Goal: Task Accomplishment & Management: Use online tool/utility

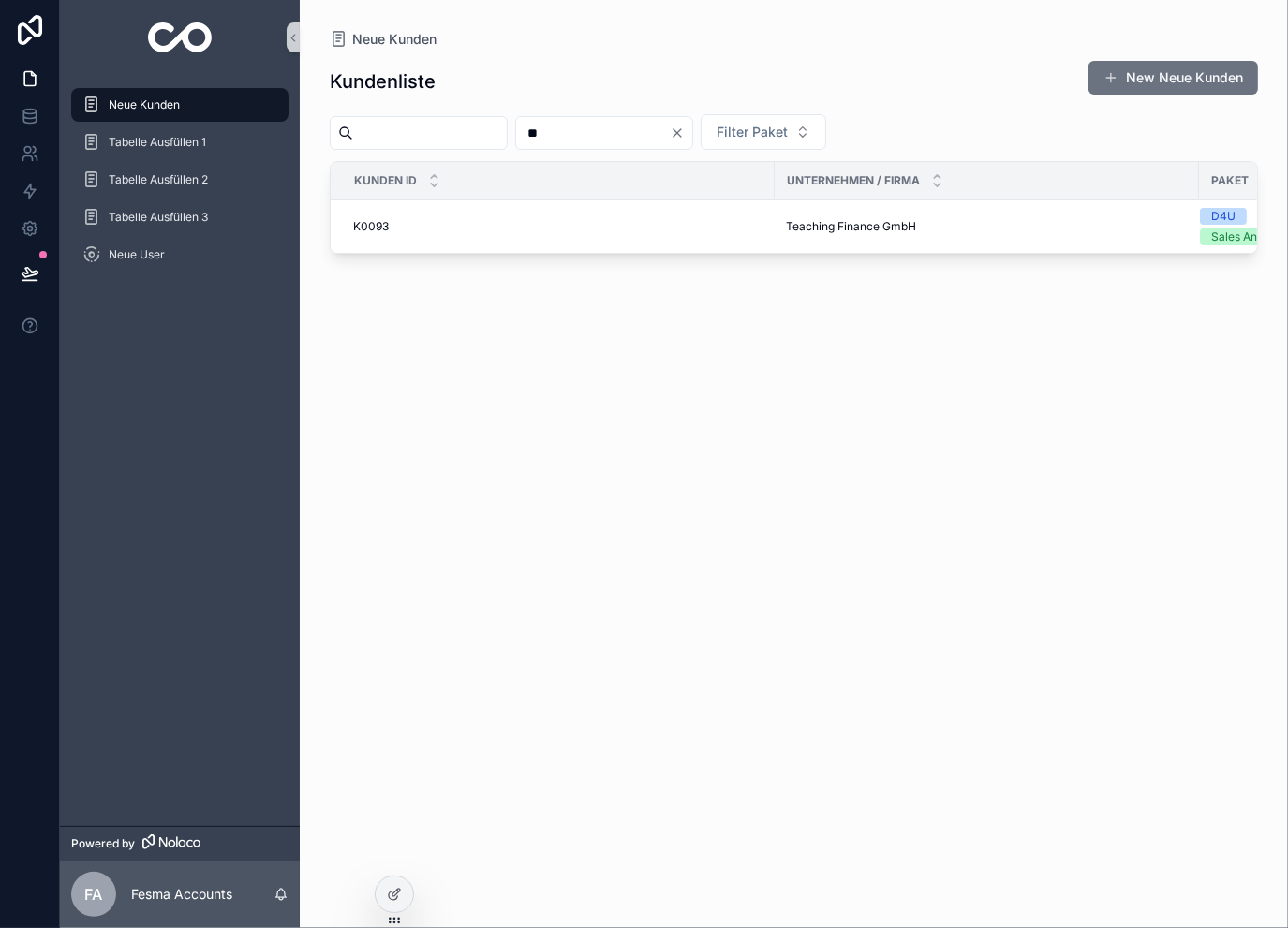
click at [604, 142] on input "**" at bounding box center [592, 133] width 153 height 27
type input "***"
click at [797, 231] on span "Secret Creators GmbH" at bounding box center [847, 226] width 122 height 15
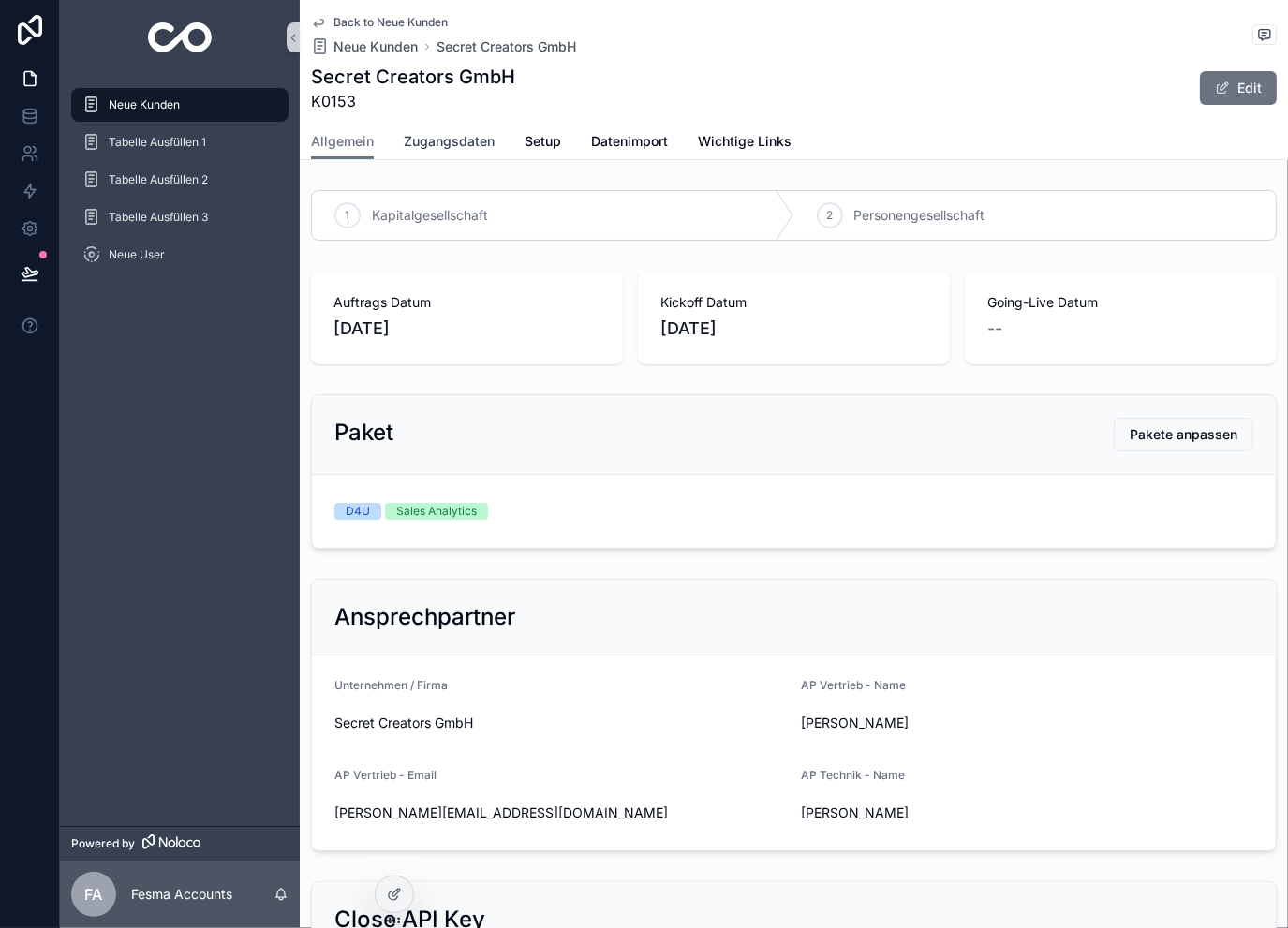
click at [469, 144] on span "Zugangsdaten" at bounding box center [449, 140] width 90 height 19
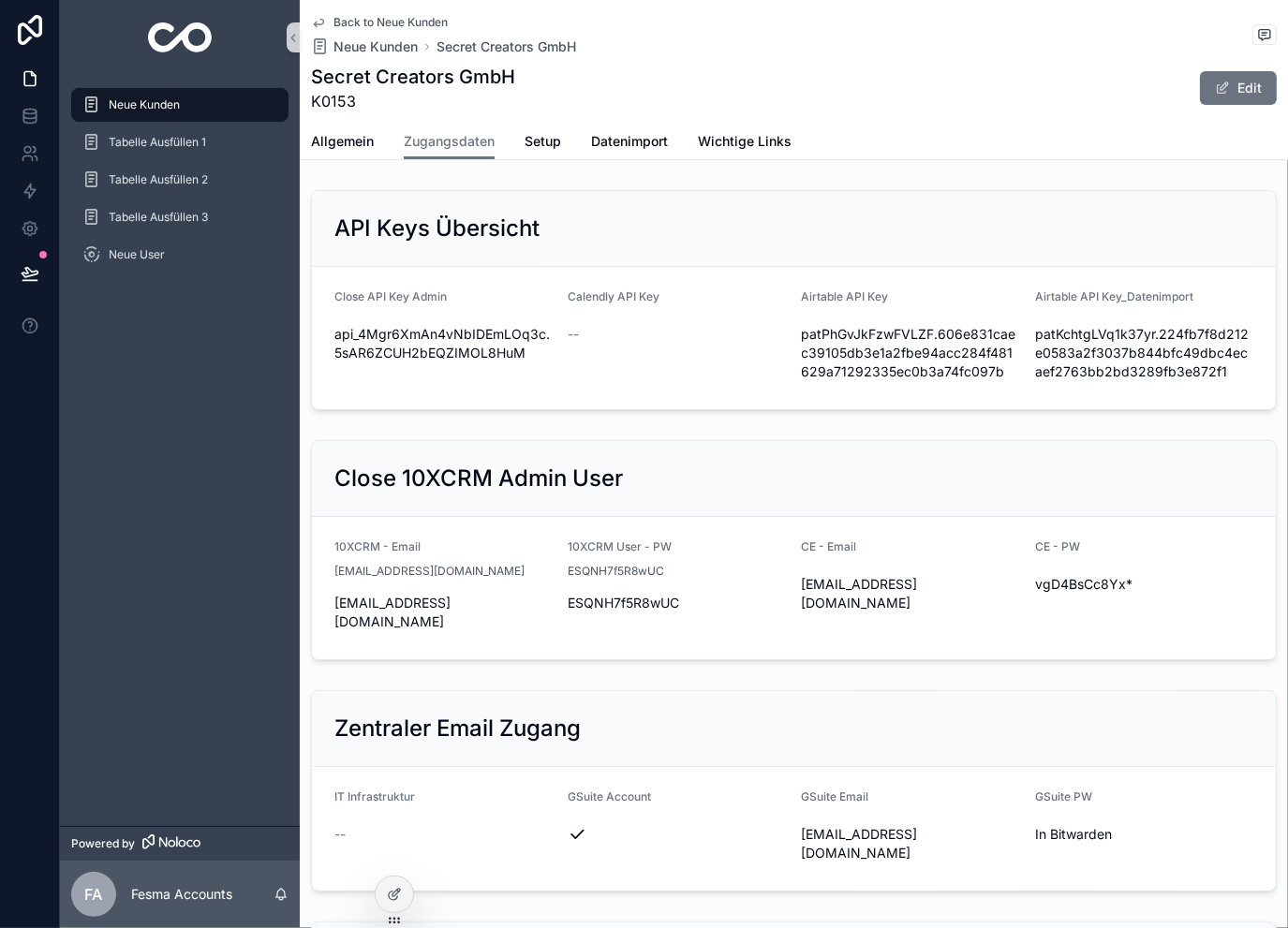
drag, startPoint x: 1025, startPoint y: 416, endPoint x: 1030, endPoint y: 964, distance: 548.0
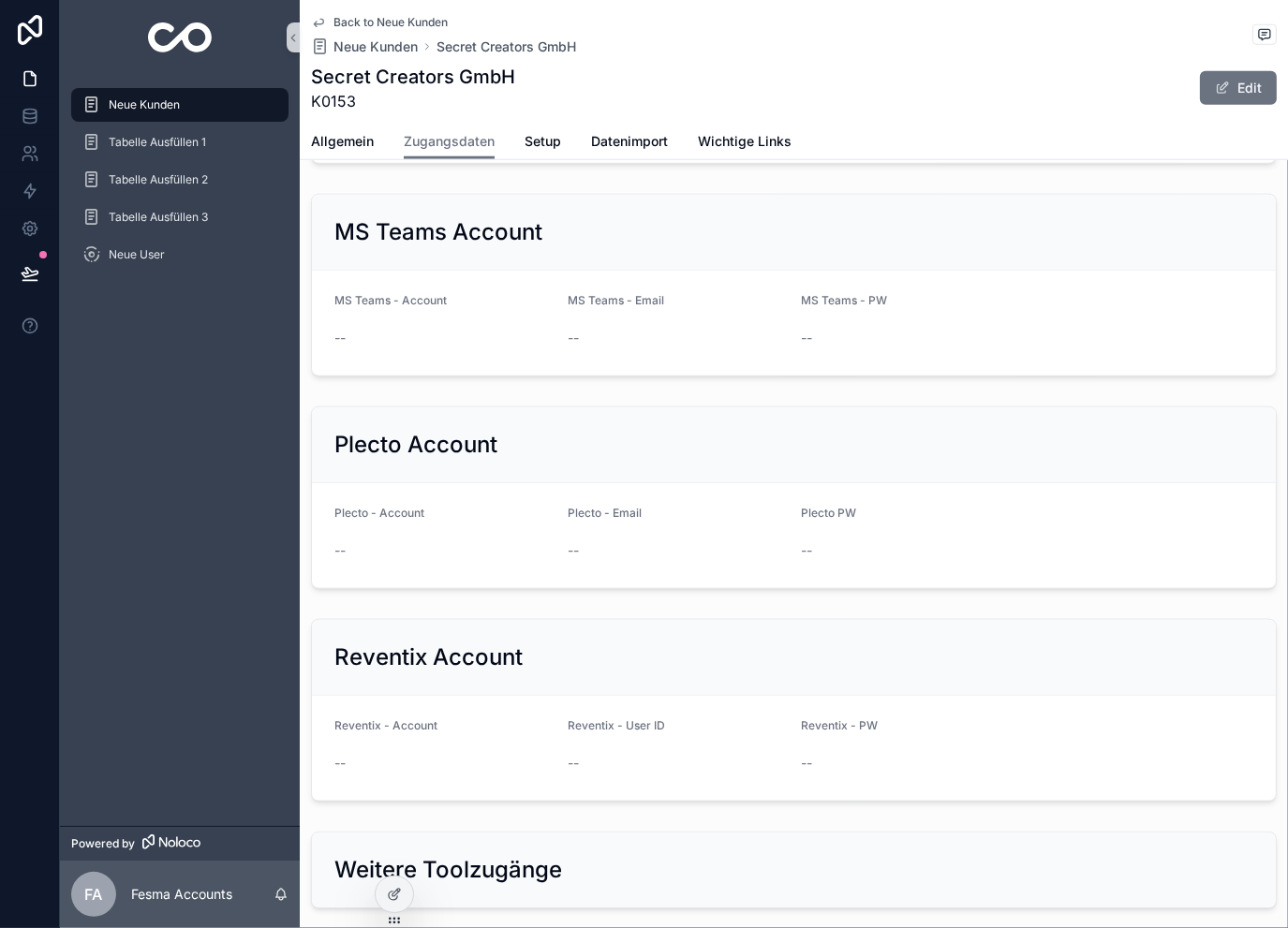
drag, startPoint x: 1041, startPoint y: 551, endPoint x: 1039, endPoint y: 964, distance: 413.0
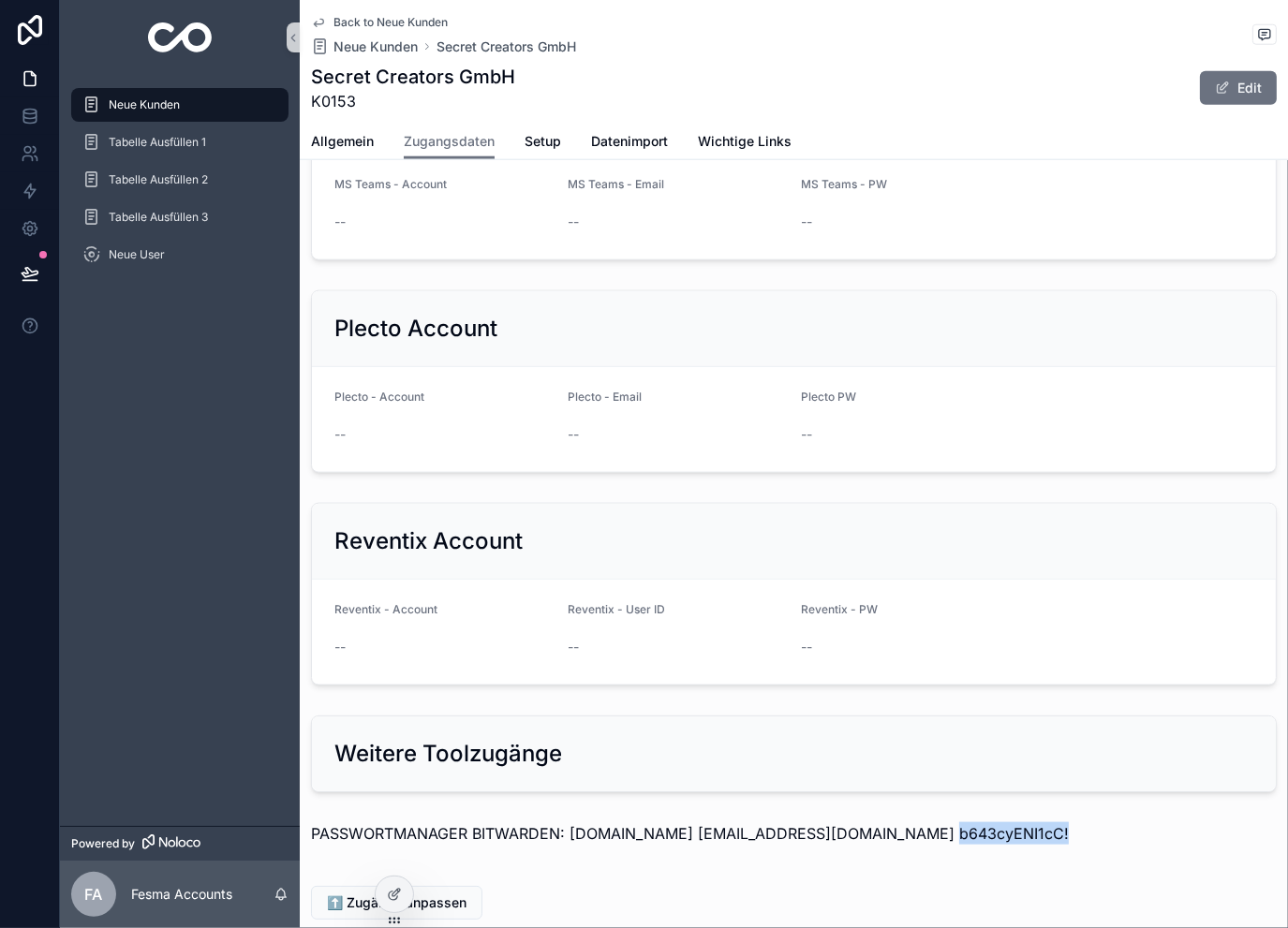
drag, startPoint x: 1023, startPoint y: 704, endPoint x: 899, endPoint y: 729, distance: 126.5
click at [899, 815] on div "PASSWORTMANAGER BITWARDEN: [DOMAIN_NAME] [EMAIL_ADDRESS][DOMAIN_NAME] b643cyENI…" at bounding box center [794, 840] width 988 height 49
copy p "b643cyENI1cC!"
click at [378, 23] on span "Back to Neue Kunden" at bounding box center [390, 22] width 114 height 15
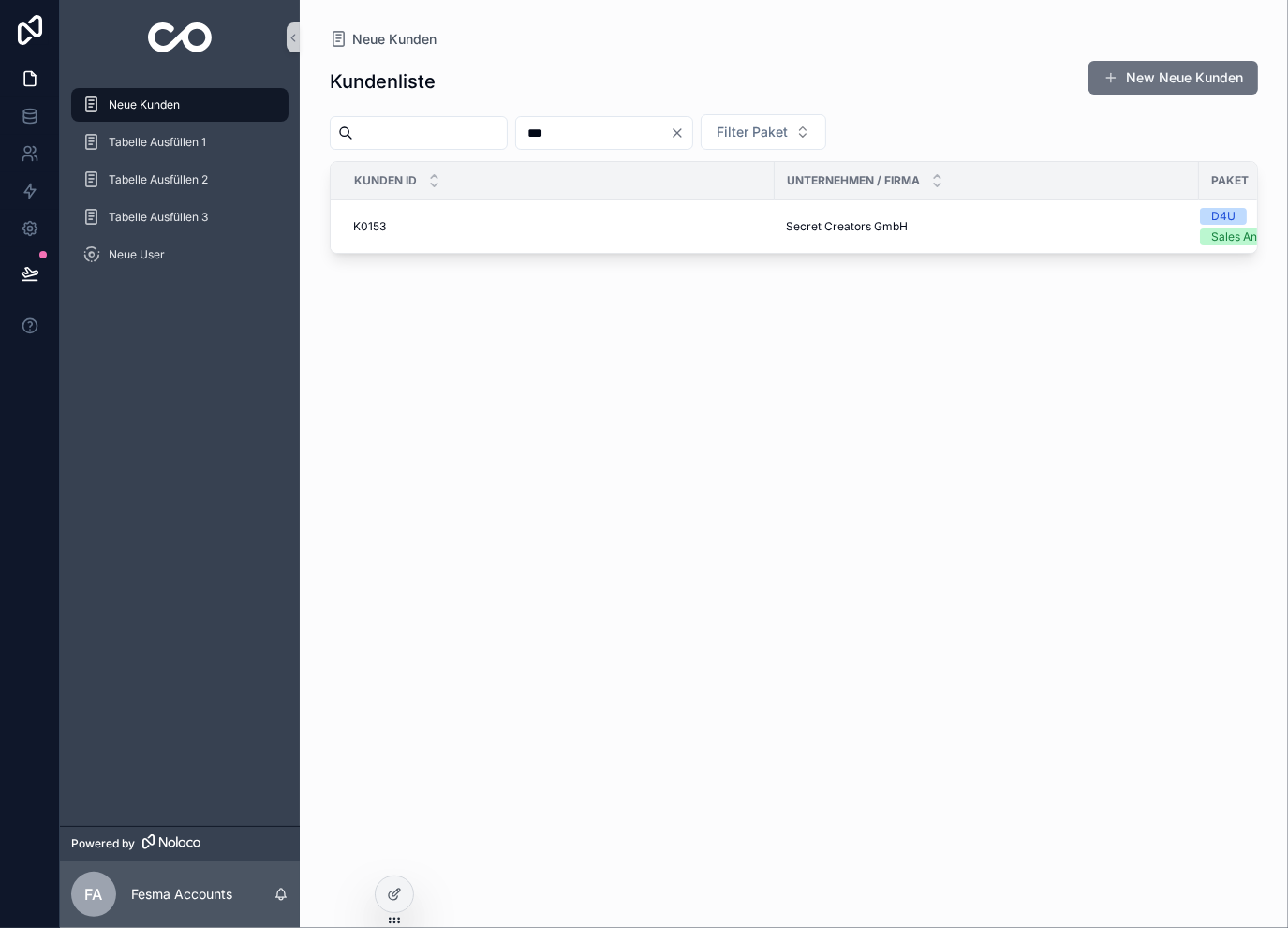
click at [646, 137] on input "***" at bounding box center [592, 133] width 153 height 27
type input "***"
click at [767, 224] on td "K0079 K0079" at bounding box center [553, 227] width 444 height 53
click at [810, 225] on span "HealVersity GmbH" at bounding box center [834, 226] width 97 height 15
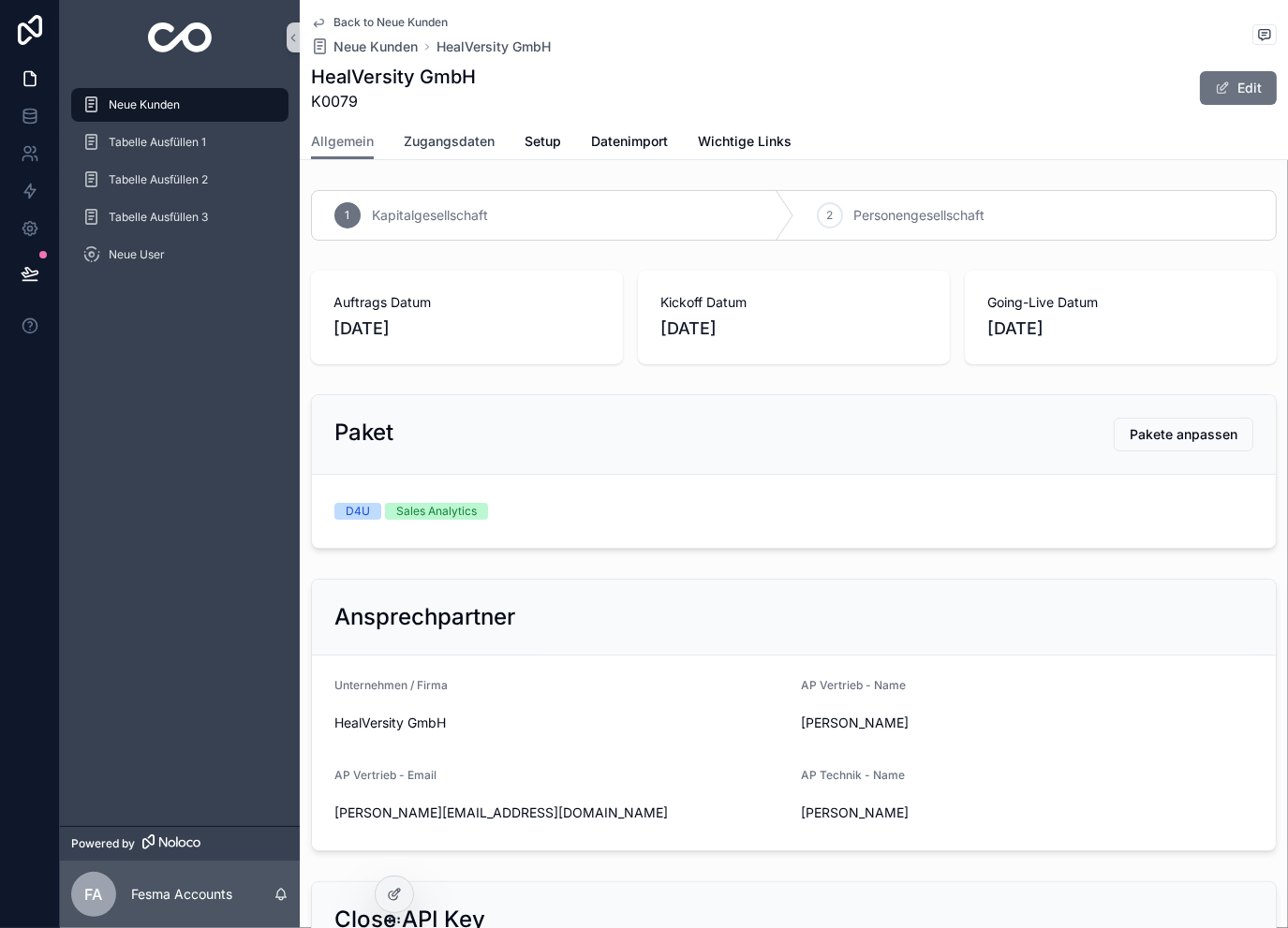
click at [439, 152] on link "Zugangsdaten" at bounding box center [449, 143] width 90 height 37
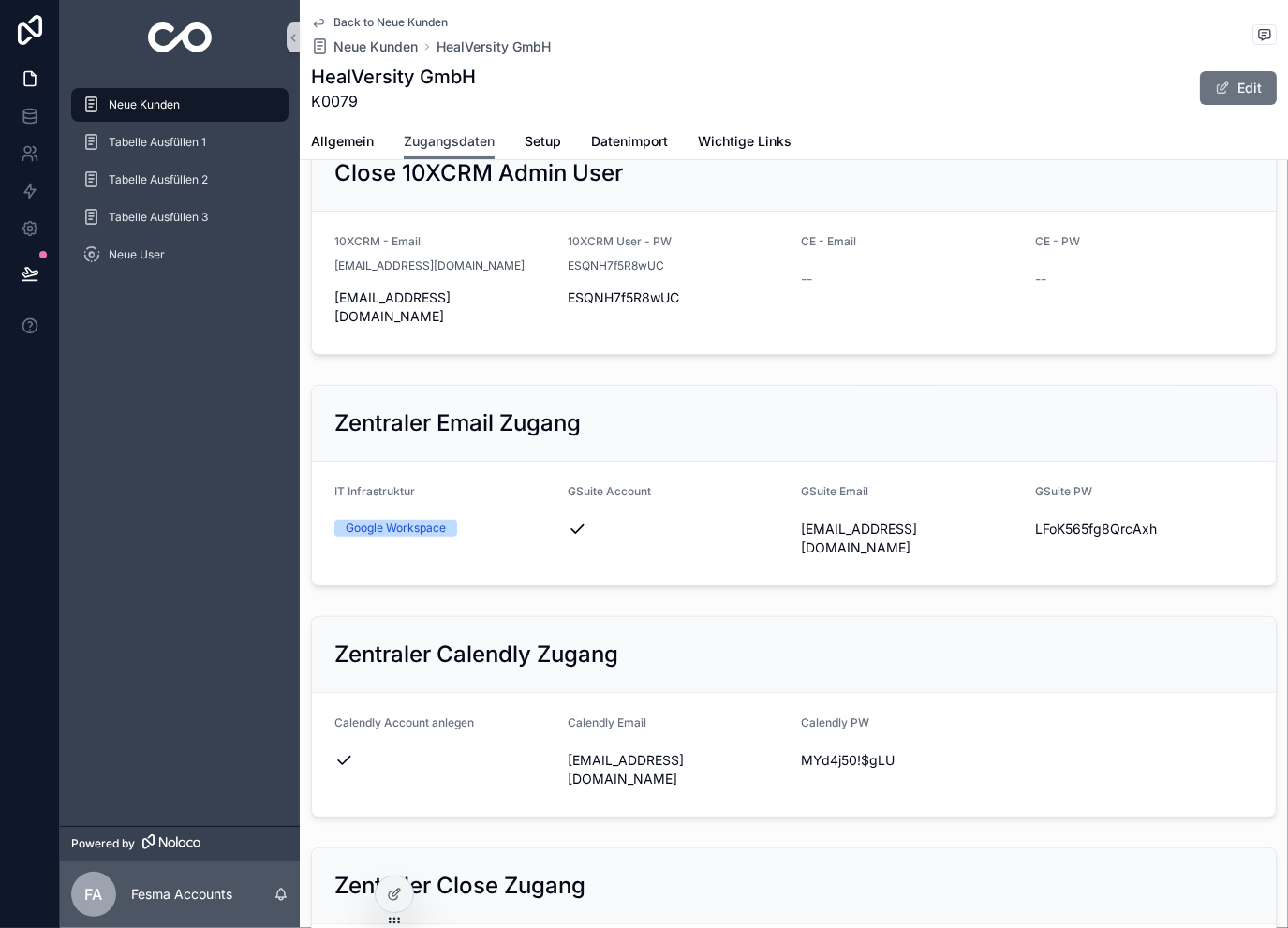
scroll to position [312, 0]
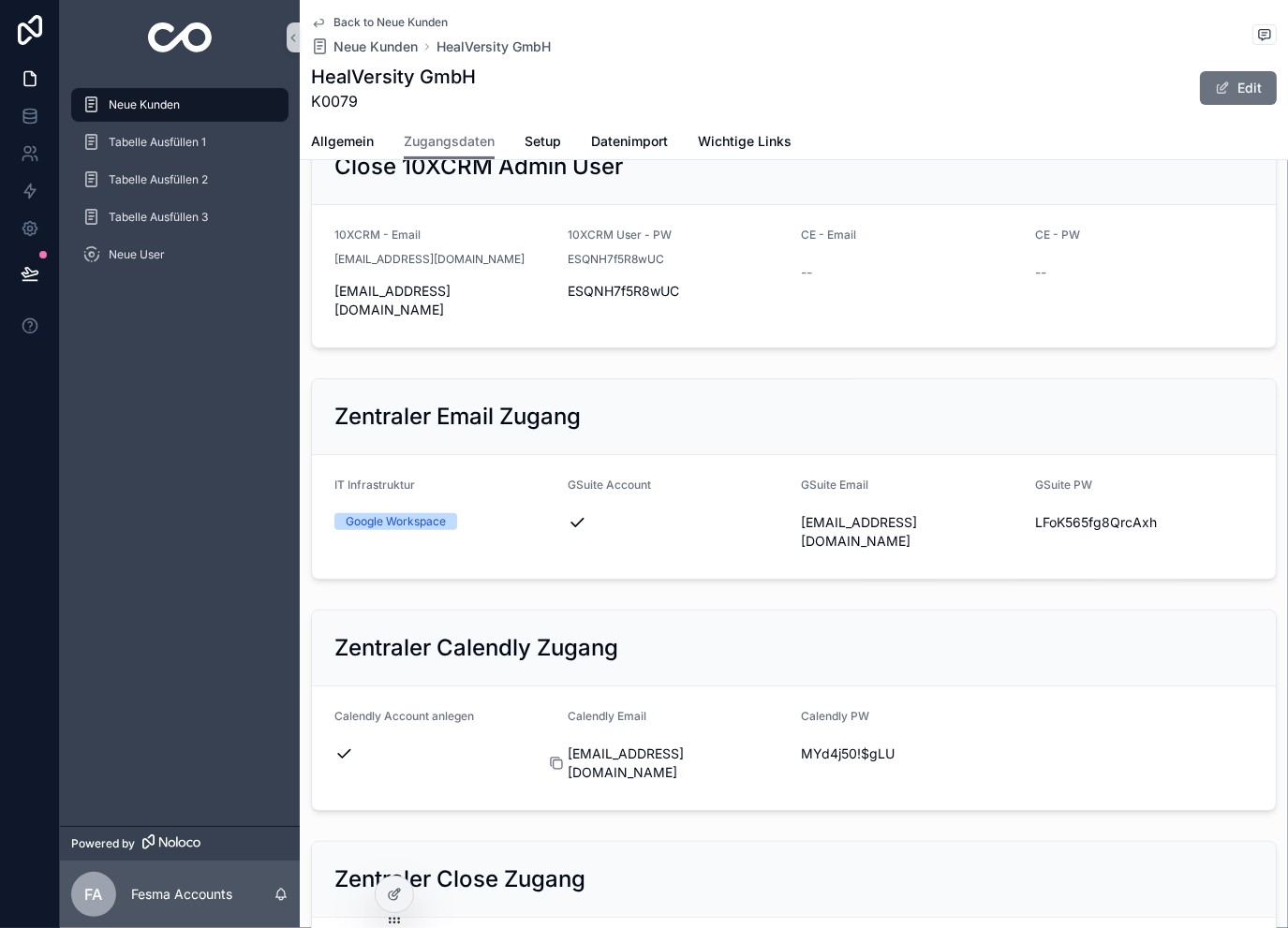
click at [554, 760] on icon "scrollable content" at bounding box center [558, 764] width 9 height 9
click at [1017, 515] on icon "scrollable content" at bounding box center [1024, 521] width 15 height 15
click at [785, 748] on icon "scrollable content" at bounding box center [789, 752] width 9 height 9
click at [555, 756] on icon "scrollable content" at bounding box center [556, 763] width 15 height 15
click at [787, 751] on icon "scrollable content" at bounding box center [791, 755] width 9 height 9
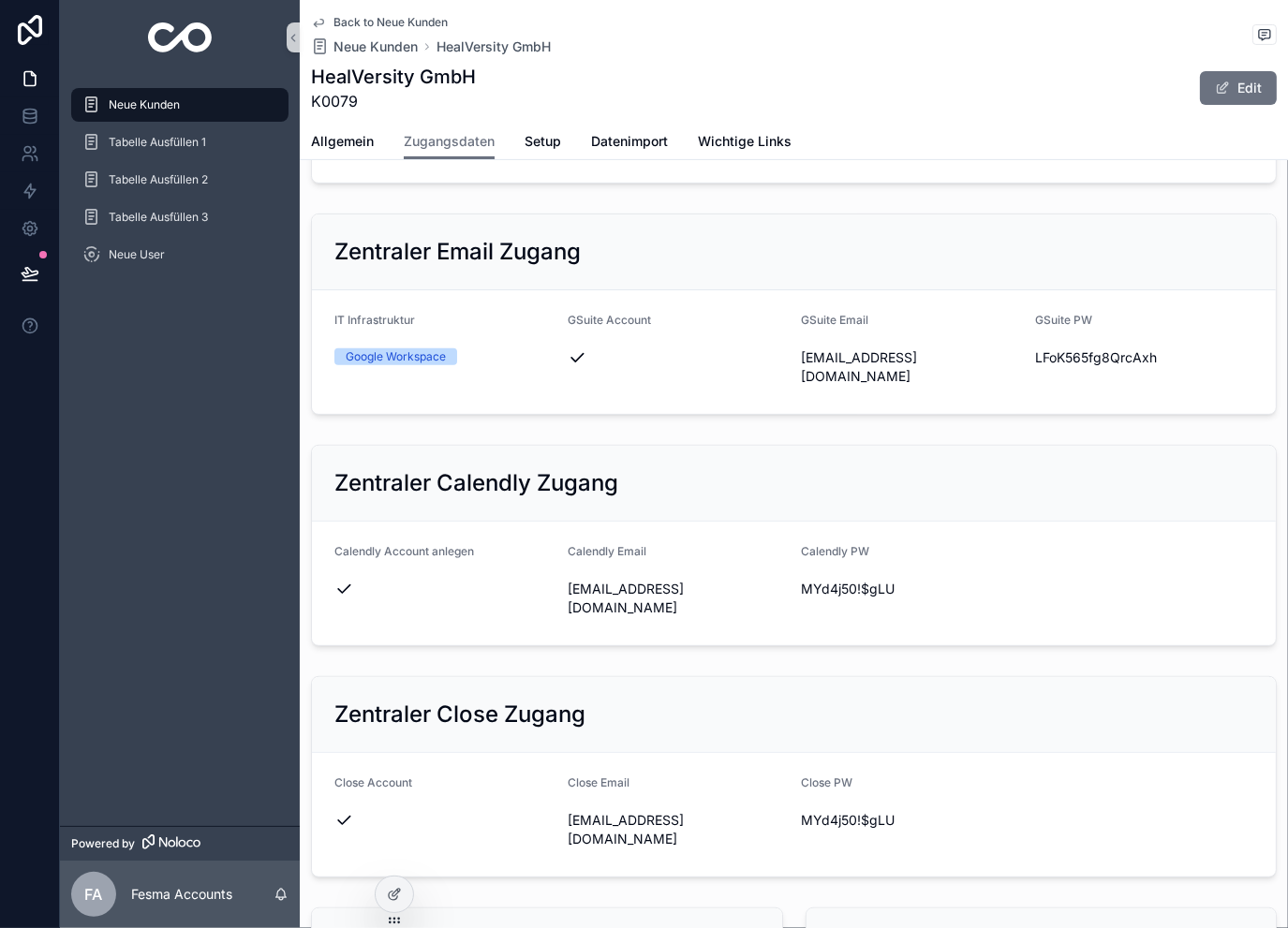
scroll to position [499, 0]
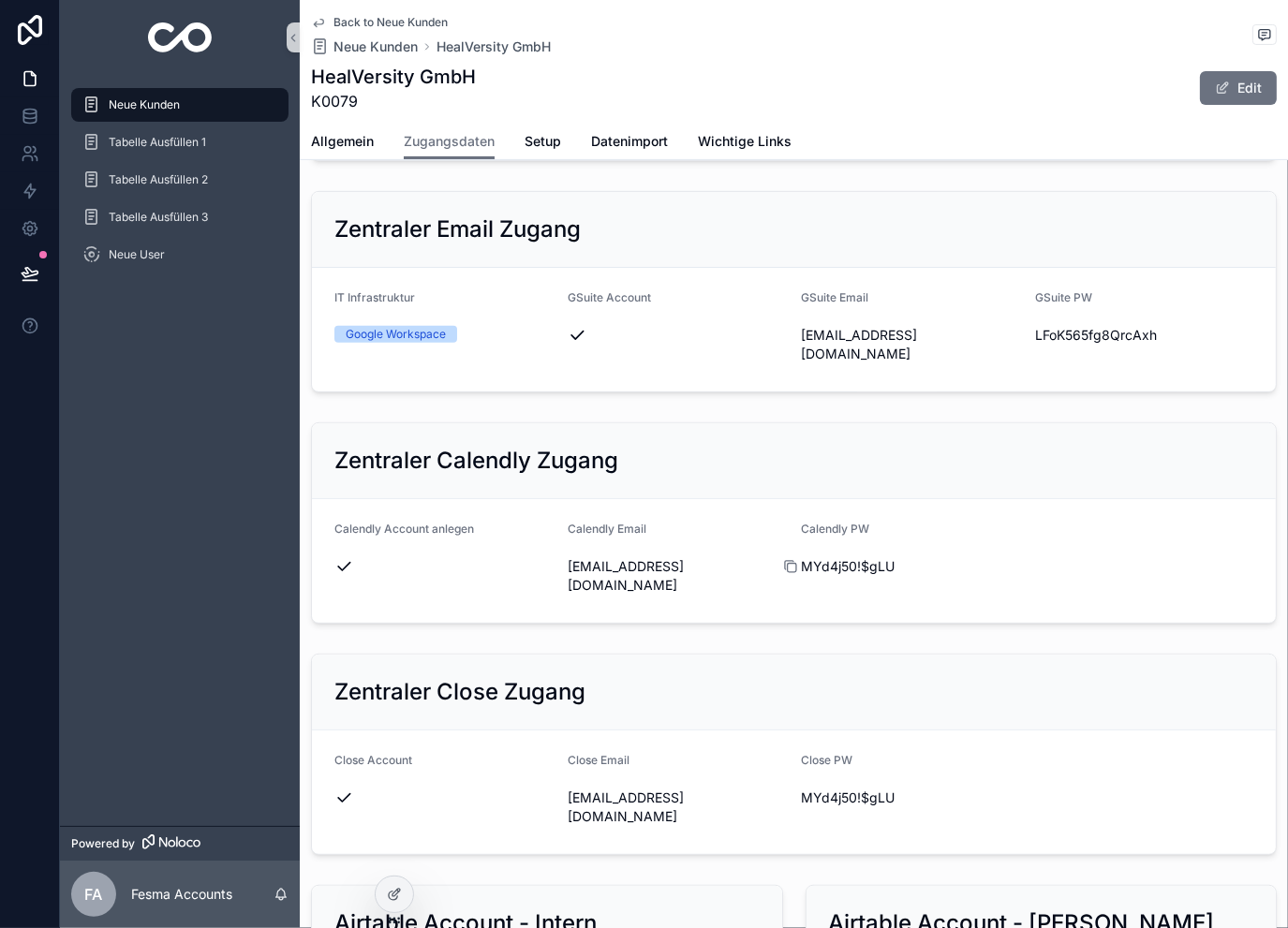
click at [784, 559] on icon "scrollable content" at bounding box center [790, 566] width 15 height 15
click at [375, 44] on span "Neue Kunden" at bounding box center [375, 46] width 84 height 19
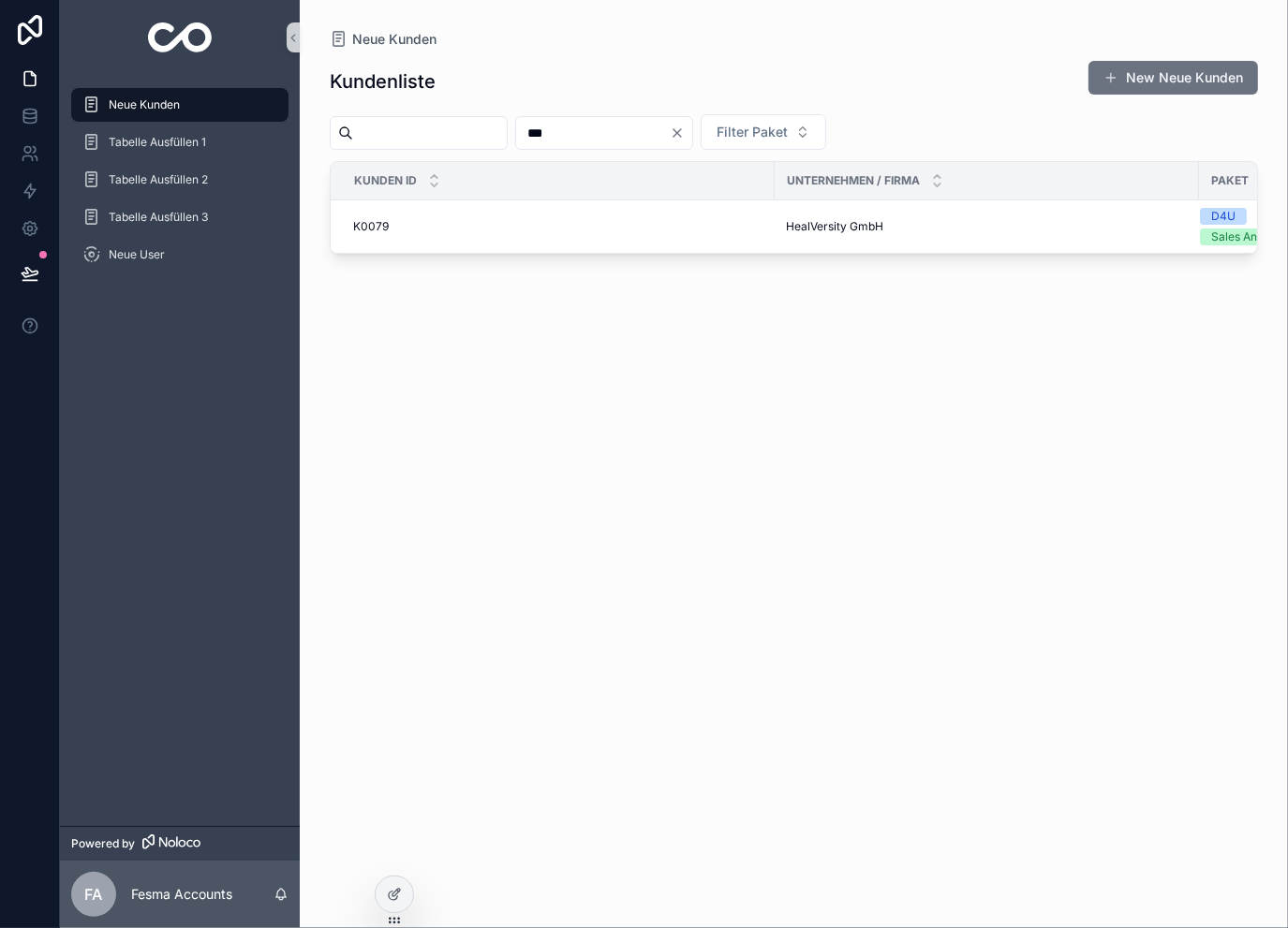
click at [653, 130] on input "***" at bounding box center [592, 133] width 153 height 27
type input "***"
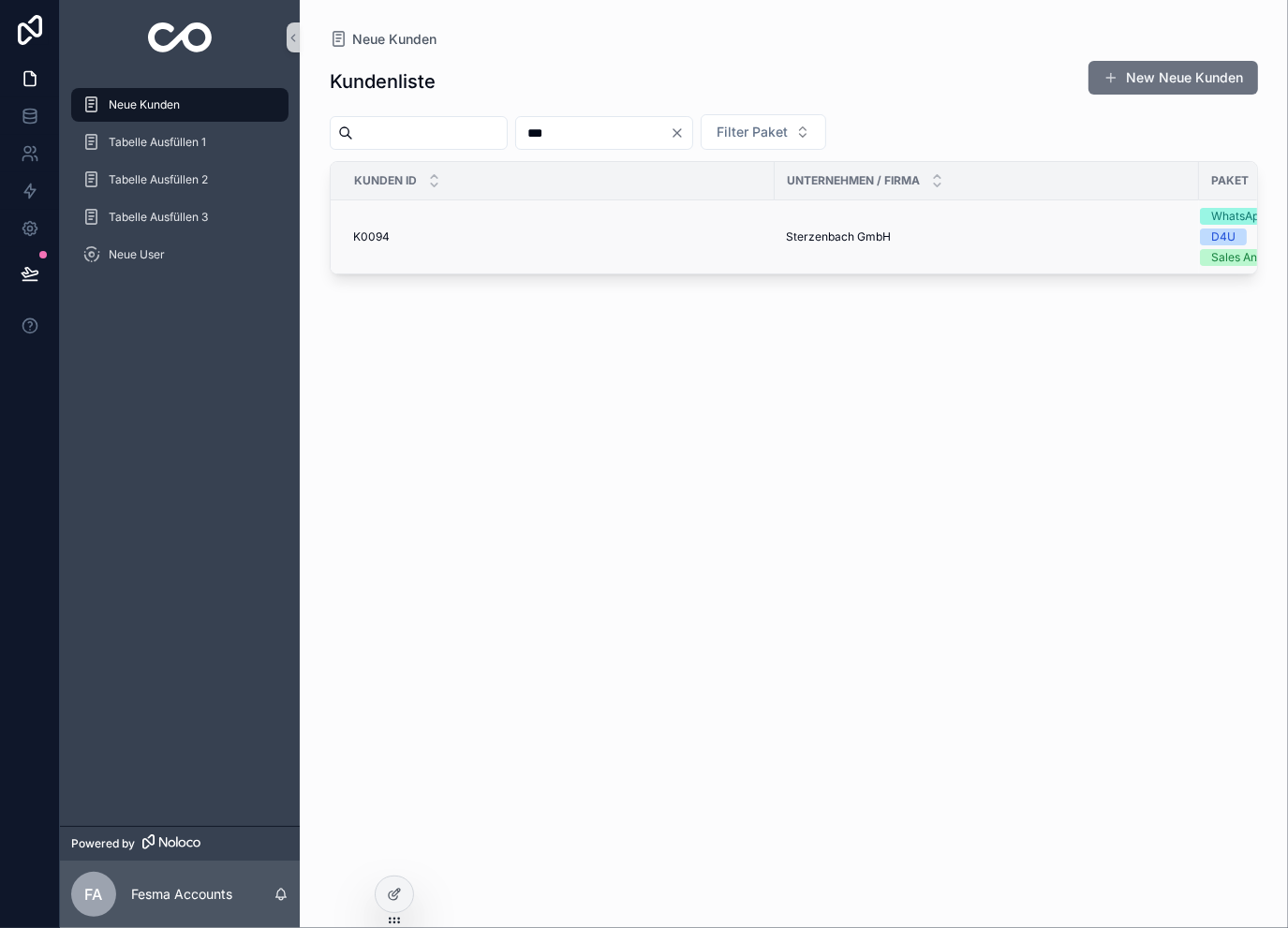
click at [829, 240] on span "Sterzenbach GmbH" at bounding box center [838, 237] width 105 height 15
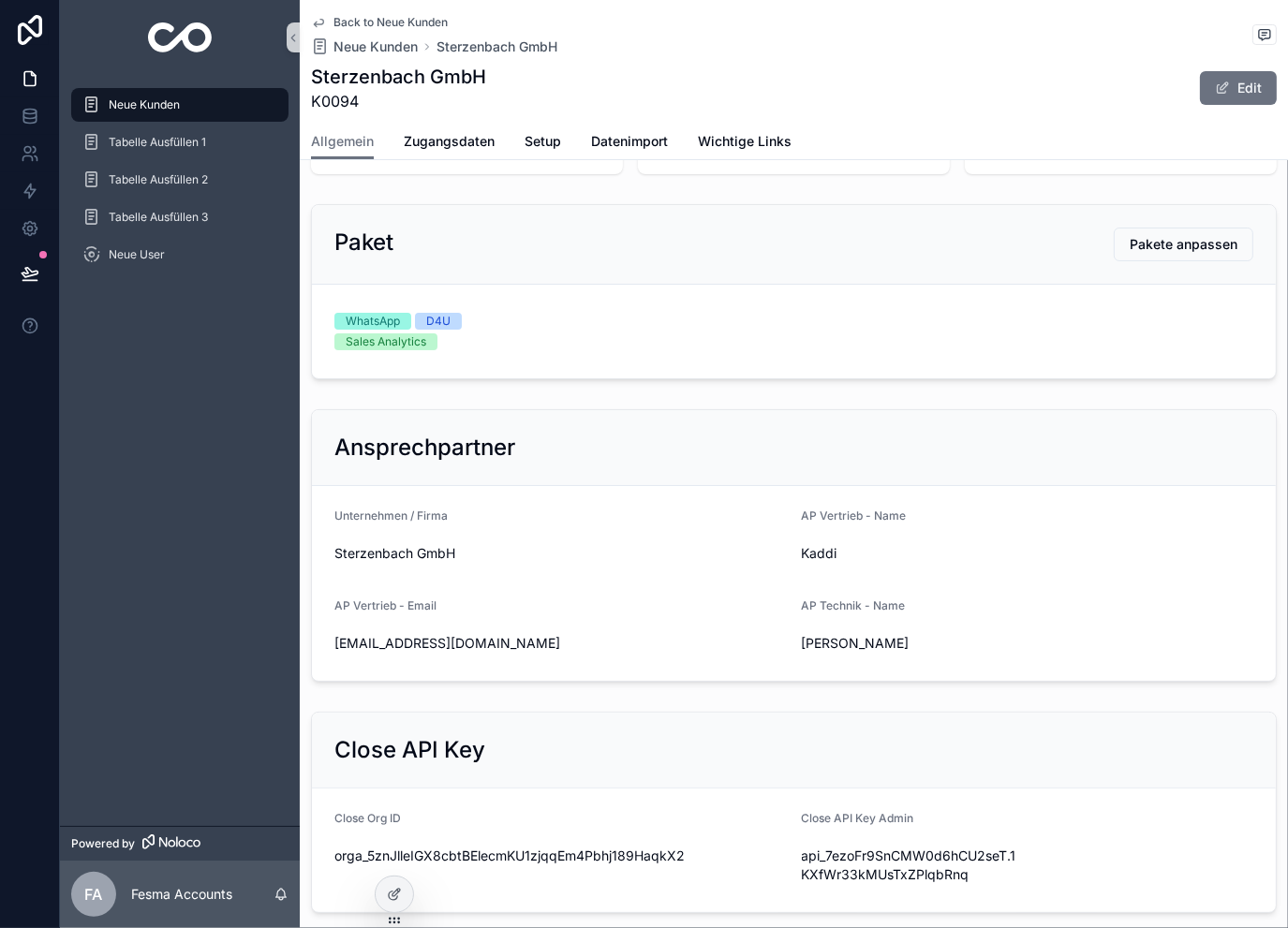
scroll to position [188, 0]
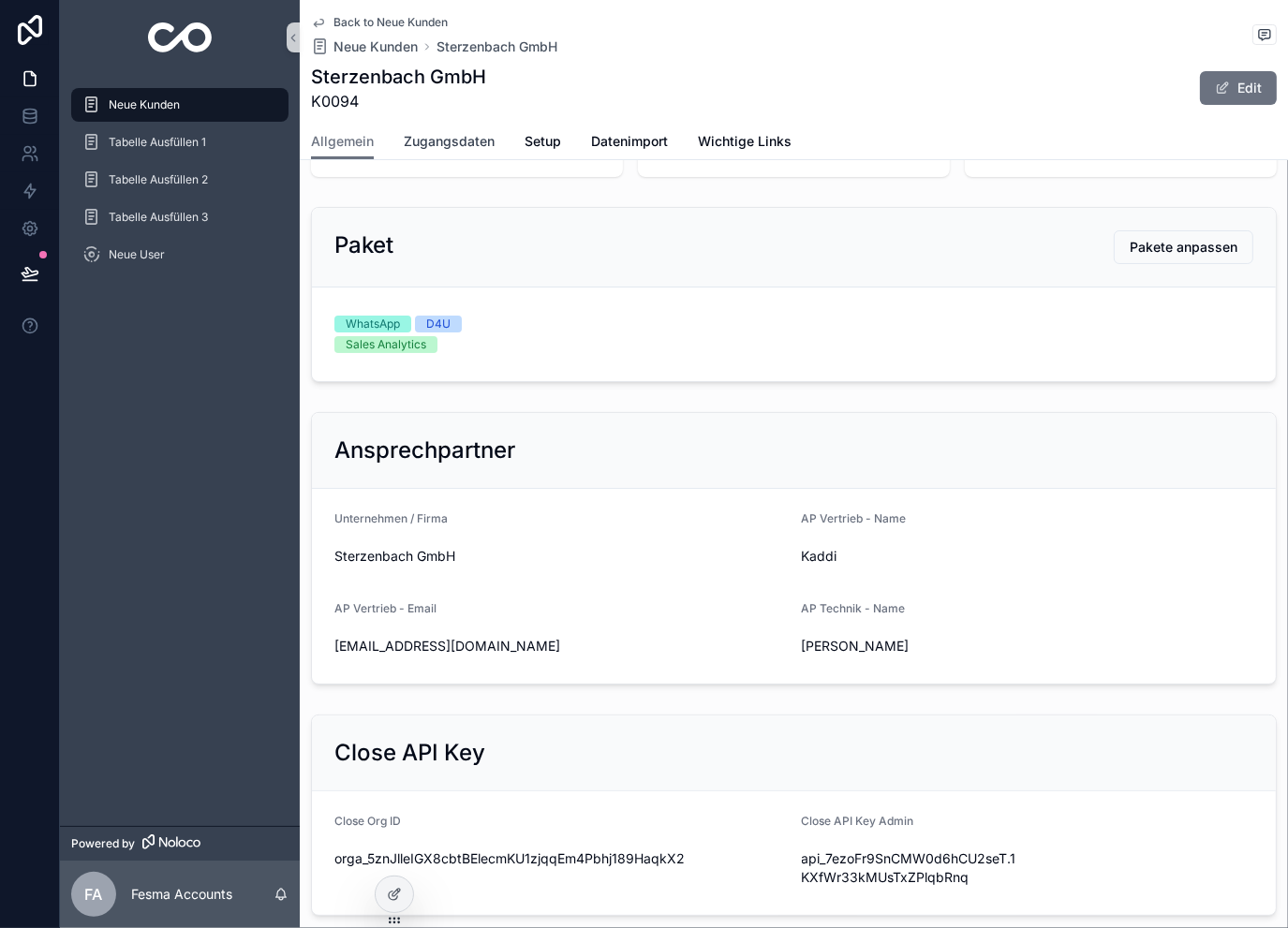
click at [472, 125] on link "Zugangsdaten" at bounding box center [449, 143] width 90 height 37
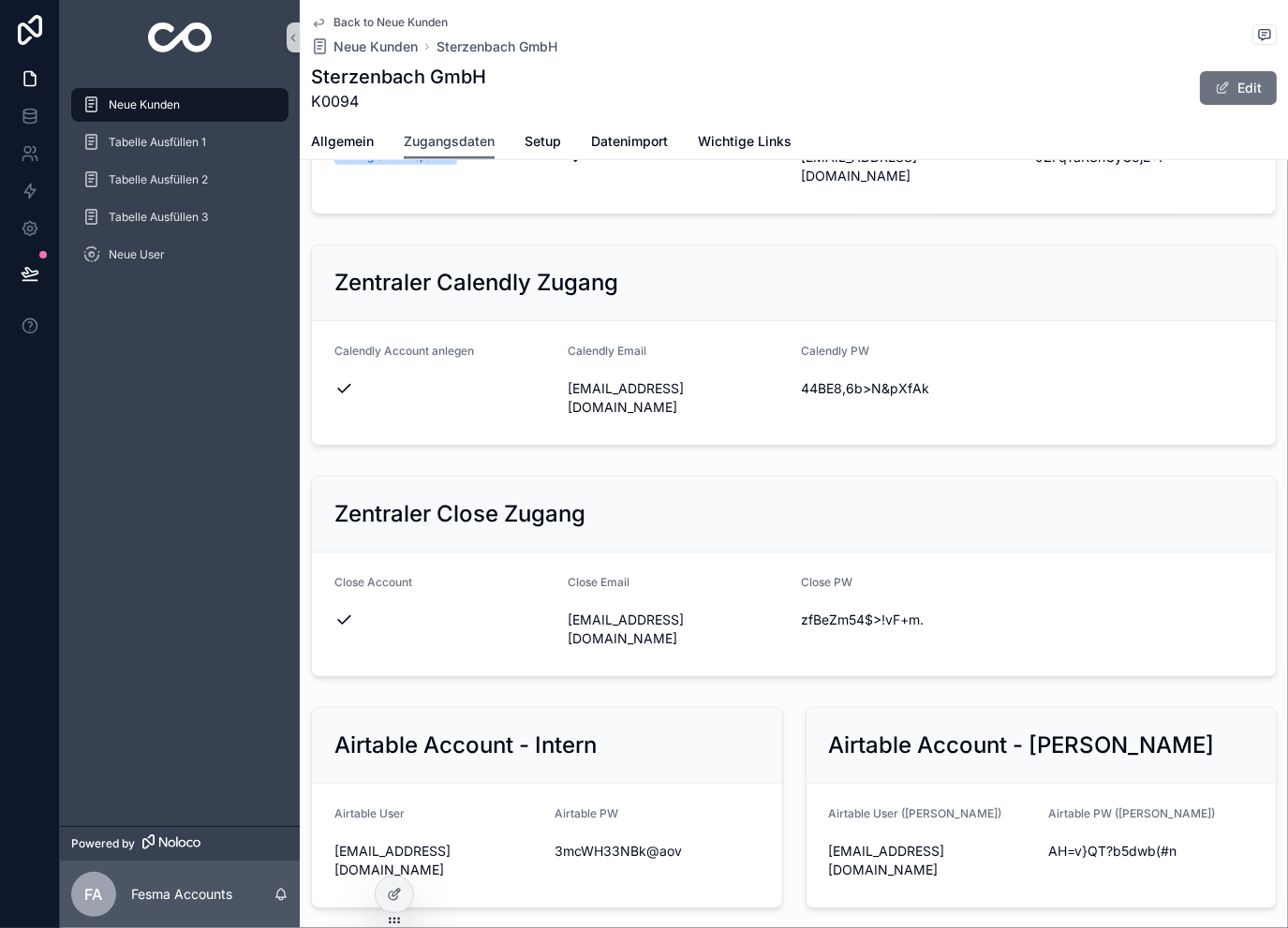
scroll to position [749, 0]
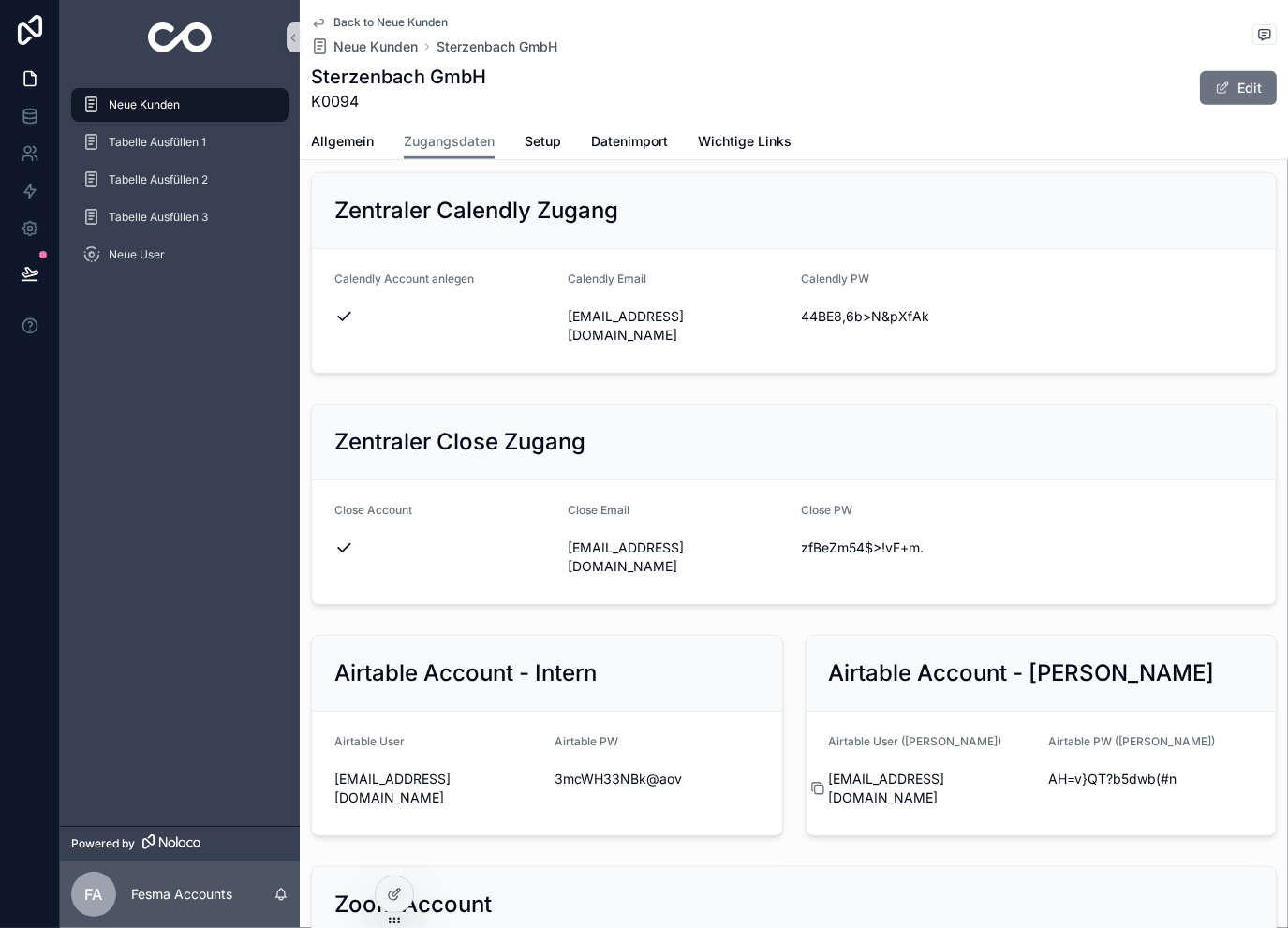
click at [815, 786] on icon "scrollable content" at bounding box center [818, 790] width 9 height 9
click at [1030, 772] on icon "scrollable content" at bounding box center [1036, 779] width 15 height 15
